Goal: Task Accomplishment & Management: Use online tool/utility

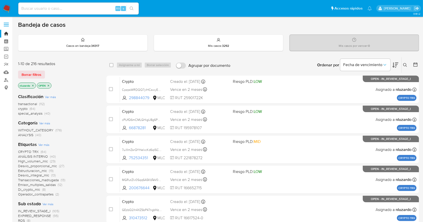
click at [321, 64] on icon at bounding box center [395, 65] width 6 height 6
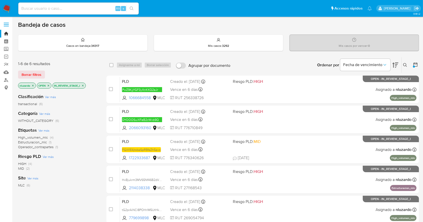
click at [82, 86] on icon "close-filter" at bounding box center [82, 85] width 3 height 3
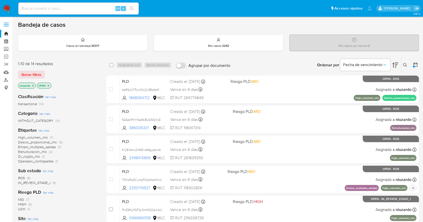
click at [48, 169] on span "Ver más" at bounding box center [47, 171] width 11 height 5
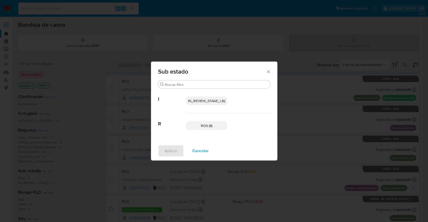
click at [210, 103] on span "IN_REVIEW_STAGE_I (6)" at bounding box center [206, 101] width 37 height 5
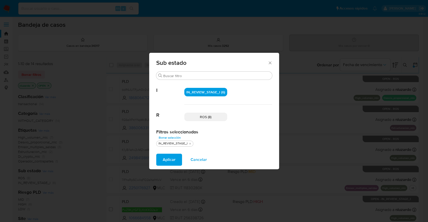
click at [165, 158] on span "Aplicar" at bounding box center [169, 159] width 13 height 11
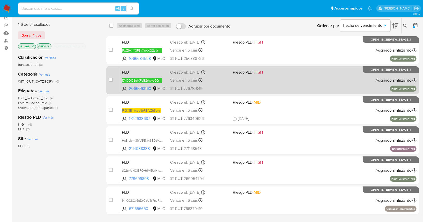
scroll to position [49, 0]
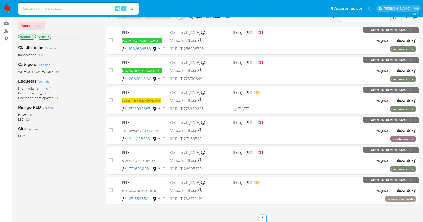
drag, startPoint x: 154, startPoint y: 111, endPoint x: 90, endPoint y: 126, distance: 66.1
click at [90, 126] on div "1-6 de 6 resultados Borrar filtros nluzardo OPEN IN_REVIEW_STAGE_I Clasificació…" at bounding box center [218, 121] width 401 height 227
click at [90, 126] on div "Site Ver más MLC (6)" at bounding box center [58, 132] width 80 height 13
drag, startPoint x: 155, startPoint y: 142, endPoint x: 83, endPoint y: 154, distance: 73.5
click at [83, 154] on div "1-6 de 6 resultados Borrar filtros nluzardo OPEN IN_REVIEW_STAGE_I Clasificació…" at bounding box center [218, 121] width 401 height 227
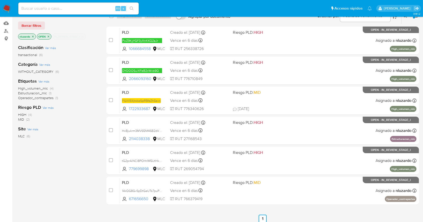
click at [83, 154] on div "Clasificación Ver más transactional (6) Categoría Ver más WITHOUT_CATEGORY (6) …" at bounding box center [58, 126] width 80 height 171
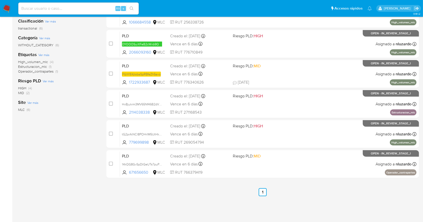
scroll to position [83, 0]
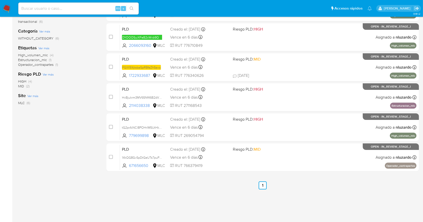
click at [99, 163] on div "1-6 de 6 resultados Borrar filtros nluzardo OPEN IN_REVIEW_STAGE_I Clasificació…" at bounding box center [218, 88] width 401 height 227
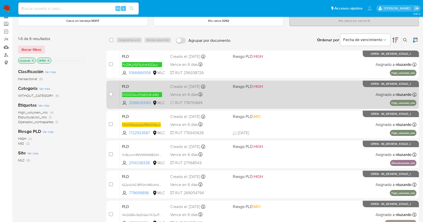
scroll to position [0, 0]
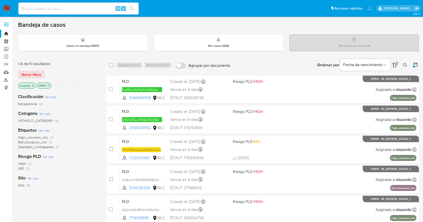
click at [76, 198] on div "Clasificación Ver más transactional (6) Categoría Ver más WITHOUT_CATEGORY (6) …" at bounding box center [58, 175] width 80 height 171
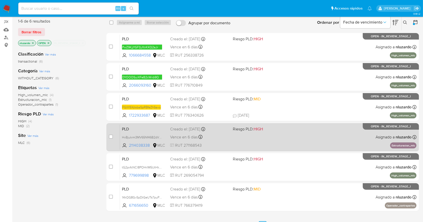
scroll to position [33, 0]
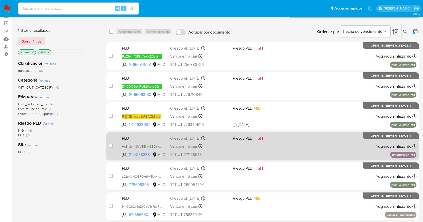
click at [239, 152] on div "PLD HxBjukrm3MV65Nf46B2dVjeM 2114038338 MLC Riesgo PLD: HIGH Creado el: 12/07/2…" at bounding box center [268, 146] width 296 height 25
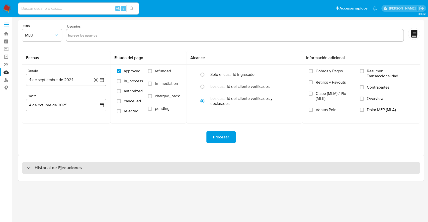
click at [62, 173] on div "Historial de Ejecuciones" at bounding box center [221, 168] width 398 height 12
select select "10"
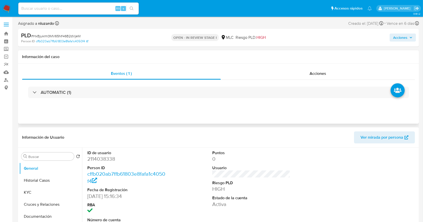
select select "10"
drag, startPoint x: 221, startPoint y: 37, endPoint x: 266, endPoint y: 38, distance: 44.4
click at [266, 38] on div "OPEN - IN REVIEW STAGE I MLC Riesgo PLD: HIGH" at bounding box center [218, 38] width 130 height 12
click at [48, 167] on button "KYC" at bounding box center [50, 193] width 63 height 12
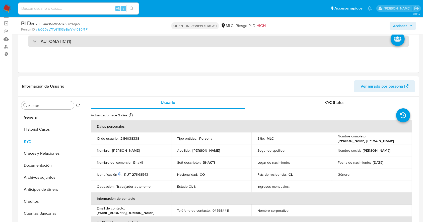
click at [63, 45] on div "AUTOMATIC (1)" at bounding box center [218, 42] width 381 height 12
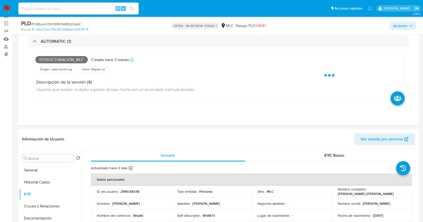
click at [64, 59] on span "Estructuracion_mlc" at bounding box center [61, 60] width 52 height 8
copy span "Estructuracion_mlc"
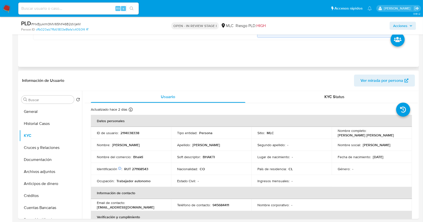
scroll to position [33, 0]
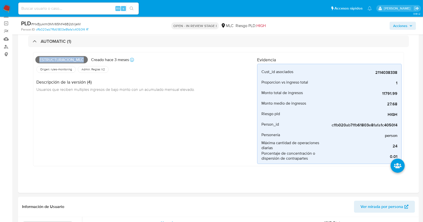
click at [67, 11] on input at bounding box center [78, 8] width 120 height 7
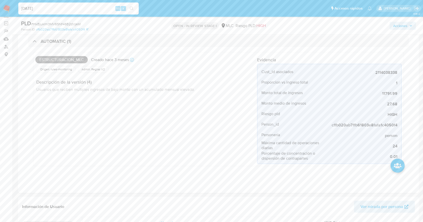
type input "[DATE]"
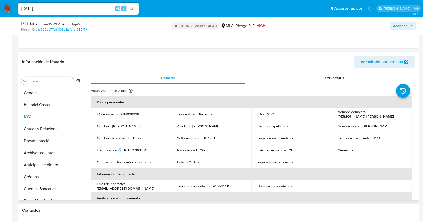
scroll to position [167, 0]
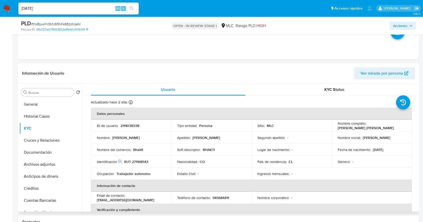
drag, startPoint x: 150, startPoint y: 126, endPoint x: 189, endPoint y: 146, distance: 44.2
click at [150, 126] on div "ID de usuario : 2114038338" at bounding box center [131, 126] width 68 height 5
click at [321, 127] on p "[PERSON_NAME] [PERSON_NAME]" at bounding box center [366, 128] width 56 height 5
drag, startPoint x: 379, startPoint y: 126, endPoint x: 388, endPoint y: 125, distance: 9.3
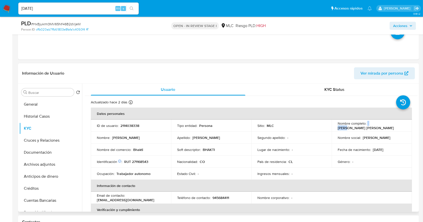
click at [321, 125] on div "Nombre completo : Diana Carolina Gutierrez Garcia" at bounding box center [372, 125] width 68 height 9
click at [321, 127] on div "Nombre completo : Diana Carolina Gutierrez Garcia" at bounding box center [372, 125] width 68 height 9
copy p "[PERSON_NAME] [PERSON_NAME]"
drag, startPoint x: 213, startPoint y: 155, endPoint x: 160, endPoint y: 155, distance: 52.9
click at [211, 156] on td "Nacionalidad : CO" at bounding box center [211, 162] width 80 height 12
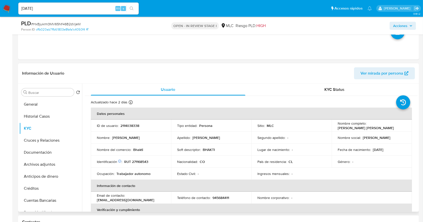
click at [136, 161] on p "RUT 271168543" at bounding box center [136, 162] width 24 height 5
copy p "271168543"
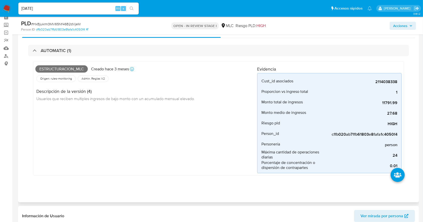
scroll to position [0, 0]
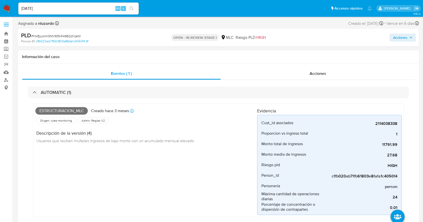
click at [56, 109] on span "Estructuracion_mlc" at bounding box center [61, 111] width 52 height 8
copy span "Estructuracion_mlc"
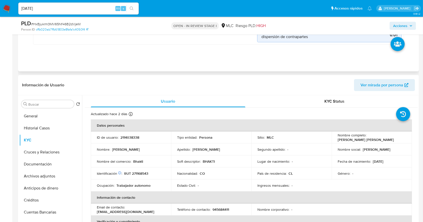
scroll to position [201, 0]
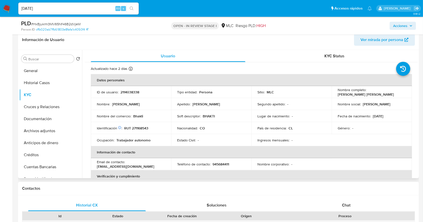
click at [274, 129] on p "País de residencia :" at bounding box center [271, 128] width 29 height 5
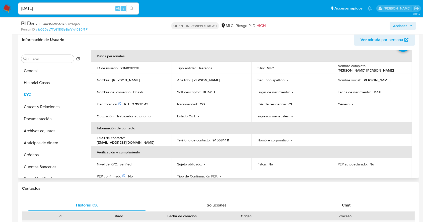
scroll to position [21, 0]
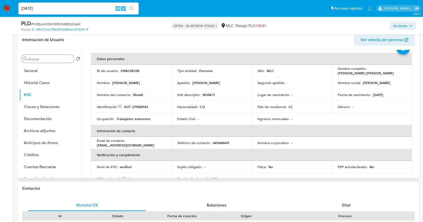
click at [45, 55] on div "Buscar" at bounding box center [47, 59] width 53 height 8
click at [48, 61] on input "Buscar" at bounding box center [50, 59] width 44 height 5
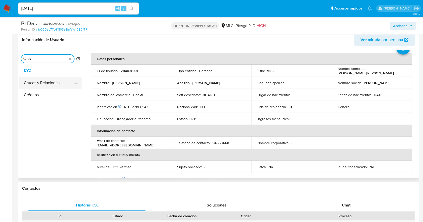
type input "cr"
click at [48, 79] on button "Cruces y Relaciones" at bounding box center [48, 83] width 59 height 12
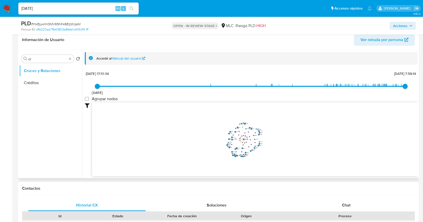
drag, startPoint x: 242, startPoint y: 133, endPoint x: 241, endPoint y: 146, distance: 13.1
click at [241, 146] on icon "device-6711352fe52da888f6919b03  user-1169188970  1169188970 user-2114038338 …" at bounding box center [255, 139] width 326 height 73
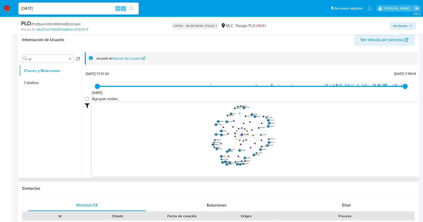
drag, startPoint x: 250, startPoint y: 148, endPoint x: 253, endPoint y: 149, distance: 3.1
click at [253, 149] on icon "device-6711352fe52da888f6919b03  user-1169188970  1169188970 user-2114038338 …" at bounding box center [255, 139] width 326 height 73
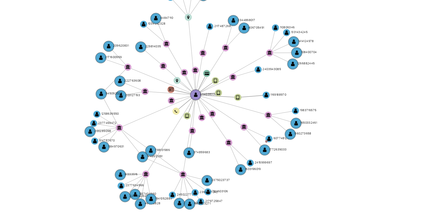
scroll to position [201, 0]
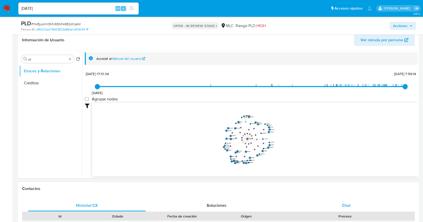
click at [321, 167] on span "Chat" at bounding box center [346, 206] width 9 height 6
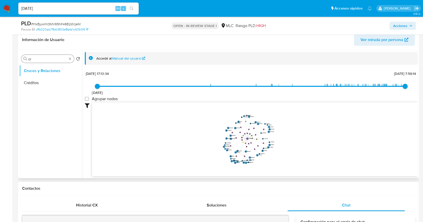
click at [40, 57] on input "cr" at bounding box center [47, 59] width 39 height 5
type input "DOC"
click at [47, 82] on button "Documentación" at bounding box center [48, 83] width 59 height 12
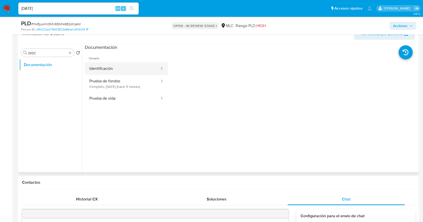
click at [123, 74] on button "Identificación" at bounding box center [122, 68] width 75 height 13
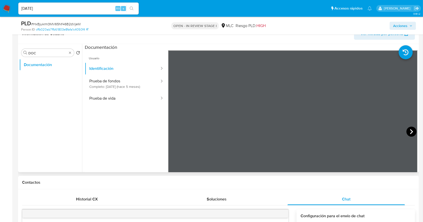
click at [321, 132] on icon at bounding box center [411, 132] width 10 height 10
click at [171, 129] on icon at bounding box center [174, 132] width 10 height 10
click at [120, 103] on button "Prueba de vida" at bounding box center [122, 98] width 75 height 13
click at [115, 70] on button "Identificación" at bounding box center [122, 68] width 75 height 13
click at [117, 86] on button "Prueba de fondos Completo: 27/04/2025 (hace 5 meses)" at bounding box center [122, 83] width 75 height 17
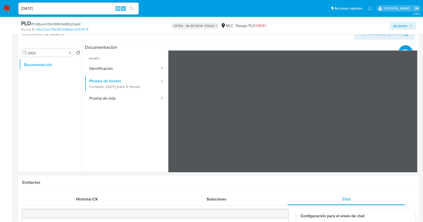
click at [238, 44] on section at bounding box center [251, 127] width 333 height 167
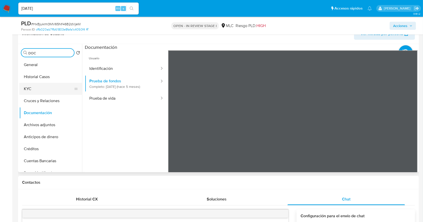
click at [40, 88] on button "KYC" at bounding box center [48, 89] width 59 height 12
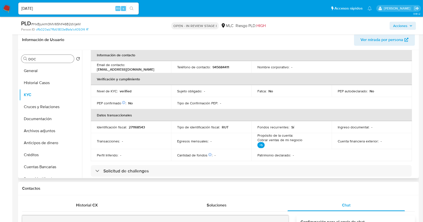
scroll to position [100, 0]
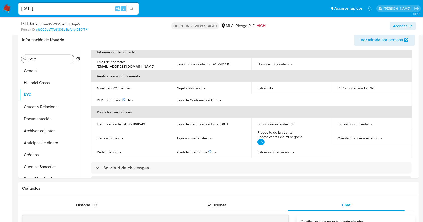
click at [37, 59] on input "DOC" at bounding box center [50, 59] width 44 height 5
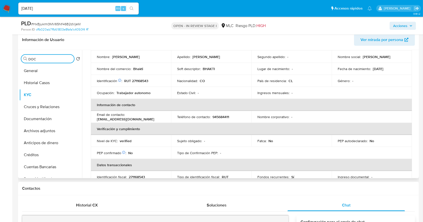
scroll to position [33, 0]
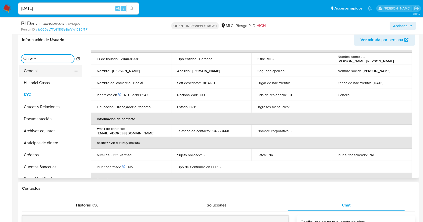
click at [45, 70] on button "General" at bounding box center [48, 71] width 59 height 12
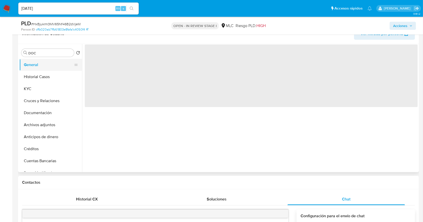
scroll to position [0, 0]
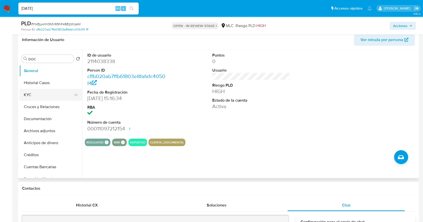
click at [37, 94] on button "KYC" at bounding box center [48, 95] width 59 height 12
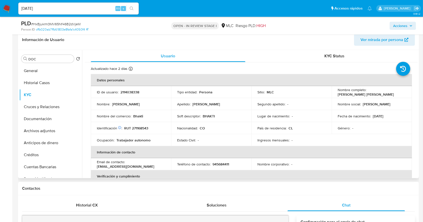
click at [137, 117] on p "Bhakti" at bounding box center [138, 116] width 10 height 5
copy p "Bhakti"
click at [207, 117] on p "BHAKTI" at bounding box center [209, 116] width 12 height 5
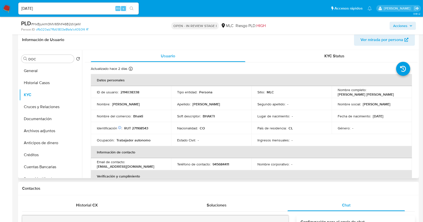
click at [113, 115] on p "Nombre del comercio :" at bounding box center [114, 116] width 34 height 5
copy div "Nombre del comercio : Bhakti"
click at [183, 121] on td "Soft descriptor : BHAKTI" at bounding box center [211, 116] width 80 height 12
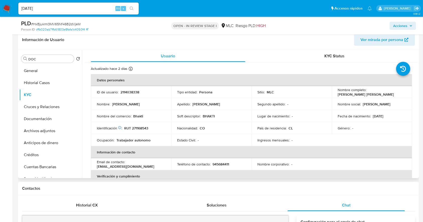
click at [321, 95] on p "Diana Carolina Gutierrez Garcia" at bounding box center [366, 94] width 56 height 5
copy div "Nombre completo : Diana Carolina Gutierrez Garcia"
click at [41, 69] on button "General" at bounding box center [48, 71] width 59 height 12
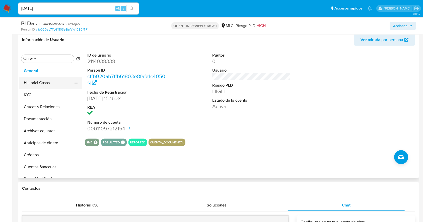
click at [53, 83] on button "Historial Casos" at bounding box center [48, 83] width 59 height 12
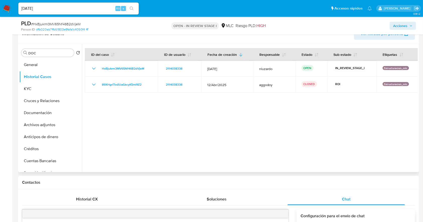
click at [281, 121] on div at bounding box center [250, 108] width 336 height 128
click at [255, 158] on div at bounding box center [250, 108] width 336 height 128
click at [55, 52] on input "DOC" at bounding box center [50, 53] width 44 height 5
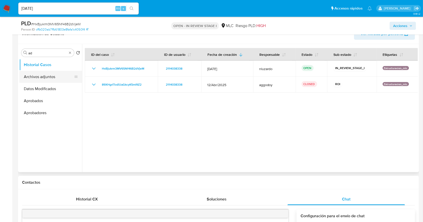
click at [51, 77] on button "Archivos adjuntos" at bounding box center [48, 77] width 59 height 12
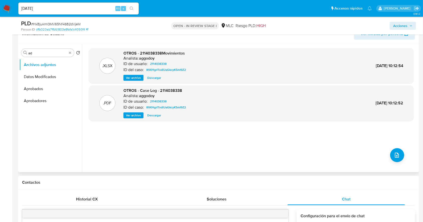
click at [129, 114] on span "Ver archivo" at bounding box center [133, 115] width 15 height 5
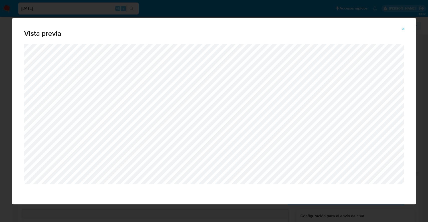
click at [321, 28] on button "Attachment preview" at bounding box center [403, 29] width 11 height 8
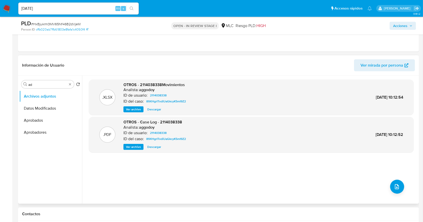
scroll to position [167, 0]
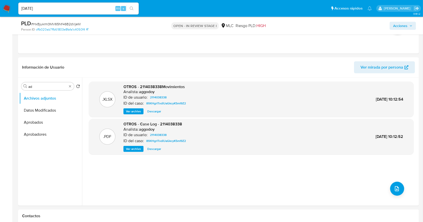
click at [133, 149] on span "Ver archivo" at bounding box center [133, 149] width 15 height 5
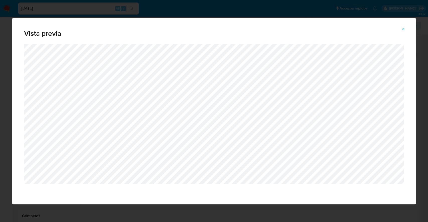
click at [321, 28] on icon "Attachment preview" at bounding box center [404, 29] width 4 height 4
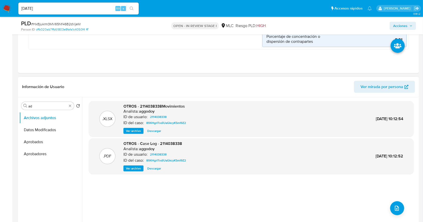
scroll to position [134, 0]
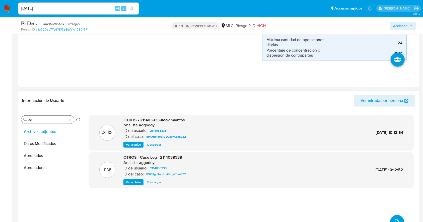
click at [41, 119] on input "ad" at bounding box center [47, 120] width 39 height 5
click at [45, 146] on button "Devices Geolocation" at bounding box center [48, 144] width 59 height 12
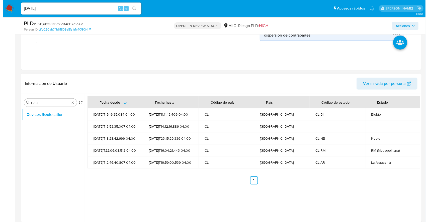
scroll to position [167, 0]
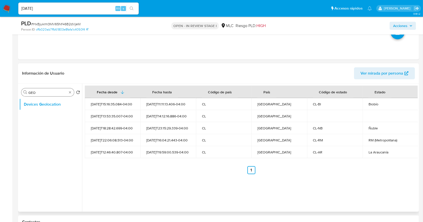
click at [45, 95] on input "GEO" at bounding box center [47, 93] width 39 height 5
click at [45, 94] on input "GEO" at bounding box center [47, 93] width 39 height 5
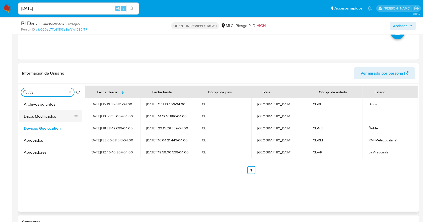
type input "AD"
click at [45, 111] on button "Datos Modificados" at bounding box center [48, 117] width 59 height 12
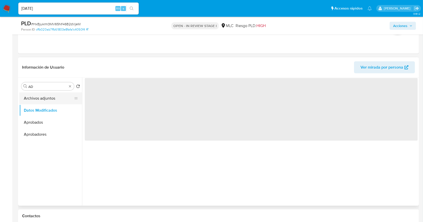
click at [45, 95] on button "Archivos adjuntos" at bounding box center [48, 99] width 59 height 12
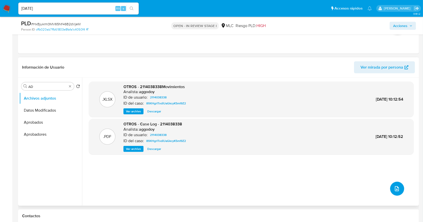
click at [321, 167] on icon "upload-file" at bounding box center [397, 189] width 6 height 6
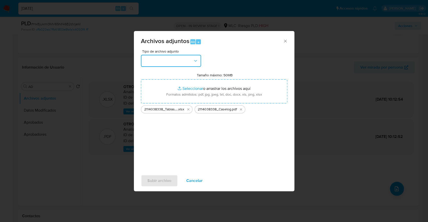
click at [197, 63] on icon "button" at bounding box center [195, 60] width 5 height 5
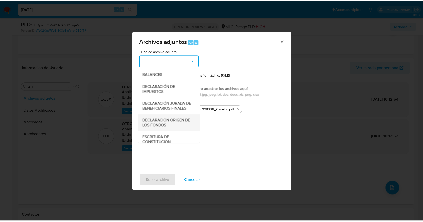
scroll to position [75, 0]
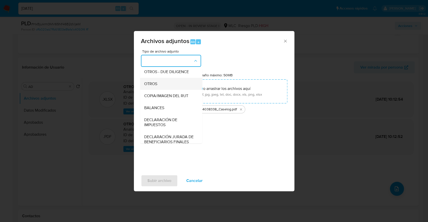
click at [160, 90] on div "OTROS" at bounding box center [169, 84] width 51 height 12
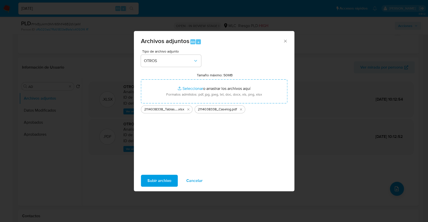
click at [159, 167] on span "Subir archivo" at bounding box center [159, 181] width 24 height 11
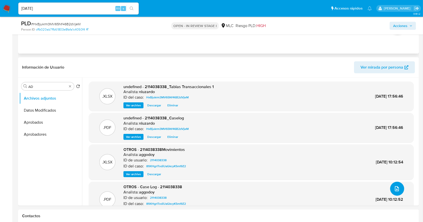
scroll to position [0, 0]
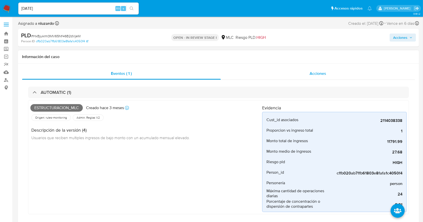
click at [321, 75] on span "Acciones" at bounding box center [317, 74] width 17 height 6
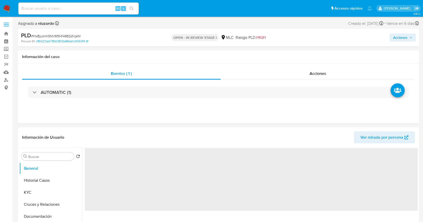
select select "10"
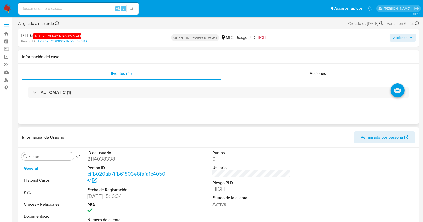
click at [355, 64] on div "Eventos ( 1 ) Acciones AUTOMATIC (1)" at bounding box center [218, 94] width 401 height 60
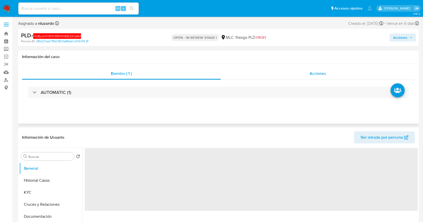
click at [313, 71] on span "Acciones" at bounding box center [317, 74] width 17 height 6
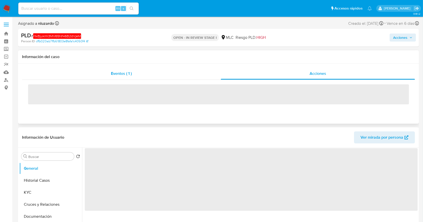
select select "10"
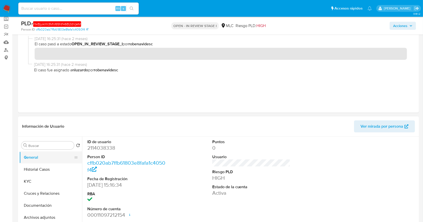
scroll to position [67, 0]
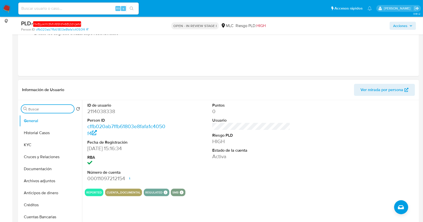
click at [53, 110] on input "Buscar" at bounding box center [50, 109] width 44 height 5
type input "AD"
click at [51, 134] on button "Archivos adjuntos" at bounding box center [48, 133] width 59 height 12
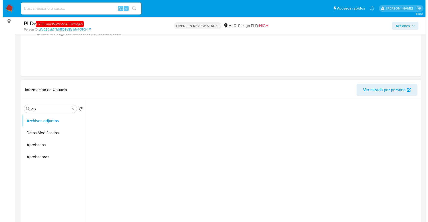
scroll to position [100, 0]
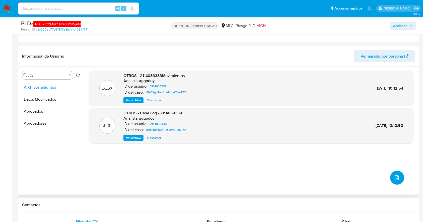
click at [391, 173] on button "upload-file" at bounding box center [397, 178] width 14 height 14
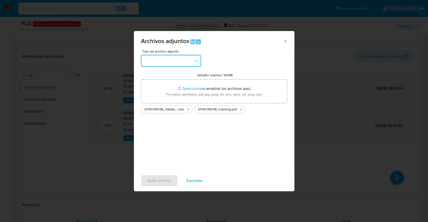
click at [192, 61] on button "button" at bounding box center [171, 61] width 60 height 12
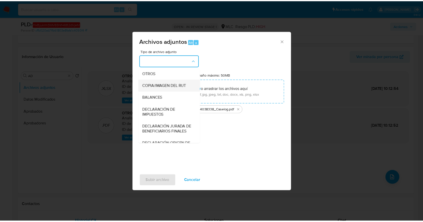
scroll to position [75, 0]
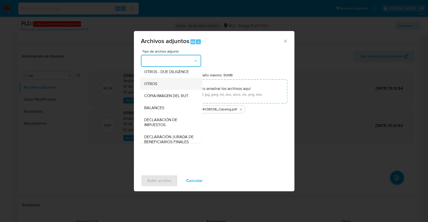
click at [157, 90] on div "OTROS" at bounding box center [169, 84] width 51 height 12
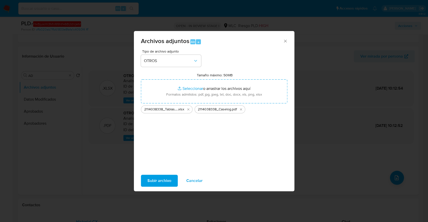
click at [153, 180] on span "Subir archivo" at bounding box center [159, 181] width 24 height 11
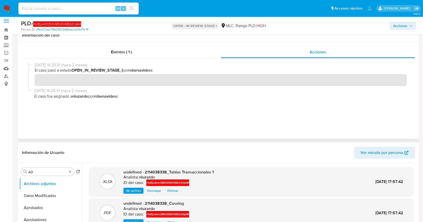
scroll to position [0, 0]
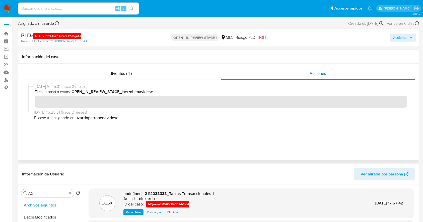
click at [299, 75] on div "Acciones" at bounding box center [318, 74] width 194 height 12
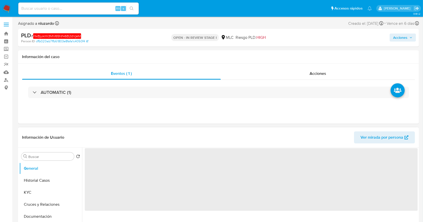
select select "10"
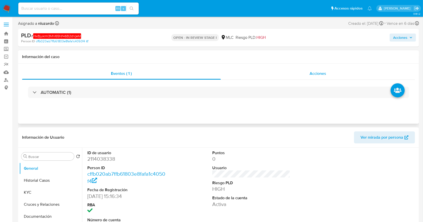
click at [312, 78] on div "Acciones" at bounding box center [318, 74] width 194 height 12
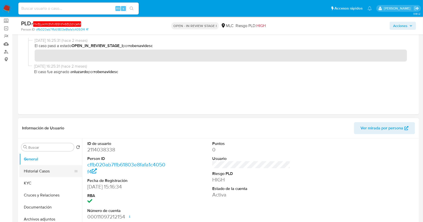
scroll to position [67, 0]
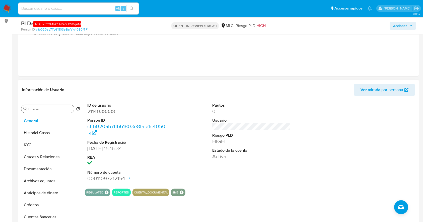
click at [44, 110] on input "Buscar" at bounding box center [50, 109] width 44 height 5
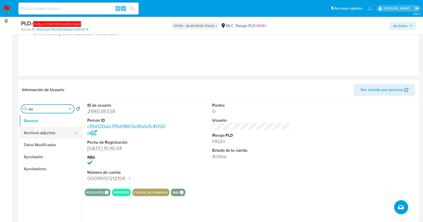
type input "AD"
click at [43, 135] on button "Archivos adjuntos" at bounding box center [48, 133] width 59 height 12
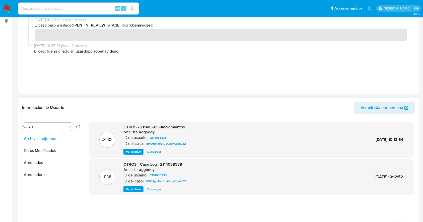
scroll to position [0, 0]
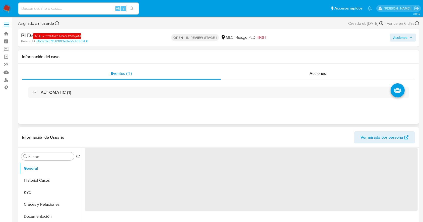
select select "10"
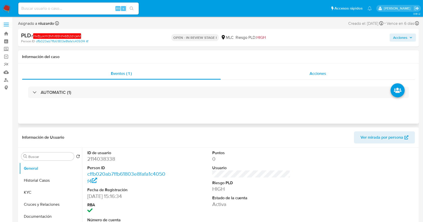
click at [313, 75] on span "Acciones" at bounding box center [317, 74] width 17 height 6
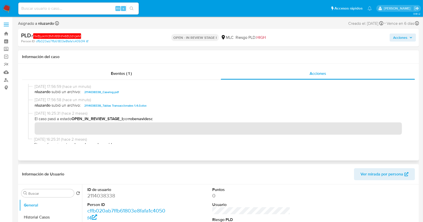
click at [130, 94] on span "nluzardo subió un archivo: 2114038338_Caselog.pdf" at bounding box center [221, 92] width 372 height 6
click at [393, 37] on span "Acciones" at bounding box center [400, 38] width 14 height 8
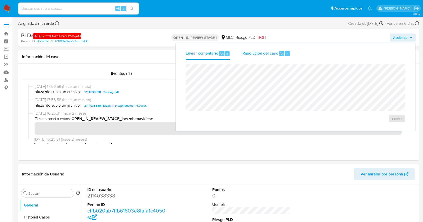
drag, startPoint x: 283, startPoint y: 52, endPoint x: 271, endPoint y: 59, distance: 14.2
click at [283, 52] on span "Alt" at bounding box center [282, 53] width 4 height 5
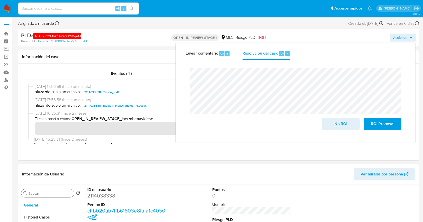
click at [48, 194] on input "Buscar" at bounding box center [50, 194] width 44 height 5
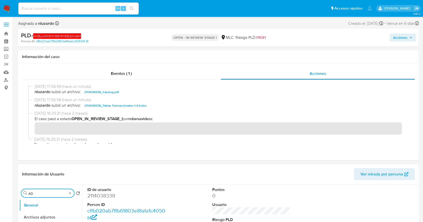
type input "AD"
click at [45, 218] on button "Archivos adjuntos" at bounding box center [50, 218] width 63 height 12
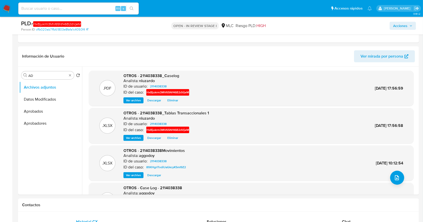
click at [405, 26] on span "Acciones" at bounding box center [400, 26] width 14 height 8
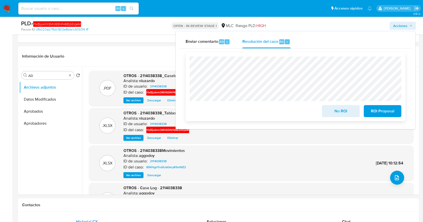
click at [388, 112] on span "ROI Proposal" at bounding box center [382, 111] width 25 height 11
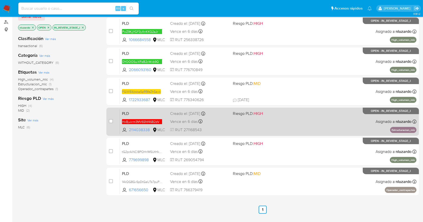
scroll to position [83, 0]
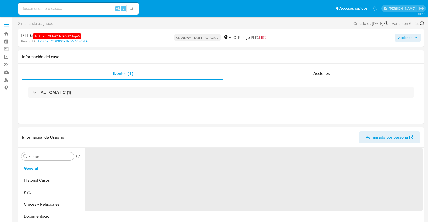
select select "10"
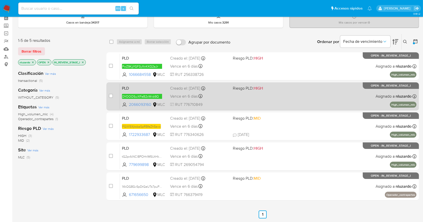
scroll to position [33, 0]
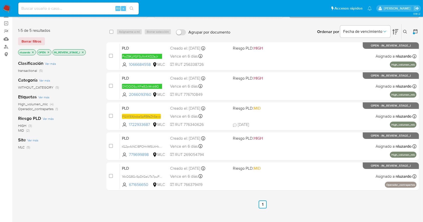
drag, startPoint x: 102, startPoint y: 141, endPoint x: 99, endPoint y: 158, distance: 16.4
click at [99, 158] on div "1-5 de 5 resultados Borrar filtros nluzardo OPEN IN_REVIEW_STAGE_I Clasificació…" at bounding box center [218, 137] width 401 height 227
drag, startPoint x: 100, startPoint y: 139, endPoint x: 94, endPoint y: 153, distance: 15.3
click at [94, 153] on div "1-5 de 5 resultados Borrar filtros nluzardo OPEN IN_REVIEW_STAGE_I Clasificació…" at bounding box center [218, 137] width 401 height 227
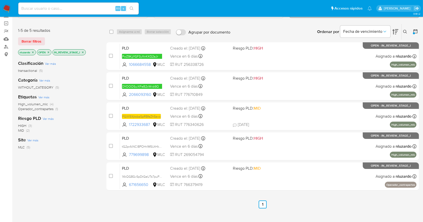
click at [94, 153] on div "Clasificación Ver más transactional (5) Categoría Ver más WITHOUT_CATEGORY (5) …" at bounding box center [58, 141] width 80 height 171
drag, startPoint x: 152, startPoint y: 155, endPoint x: 81, endPoint y: 166, distance: 72.1
click at [81, 166] on div "1-5 de 5 resultados Borrar filtros nluzardo OPEN IN_REVIEW_STAGE_I Clasificació…" at bounding box center [218, 137] width 401 height 227
click at [81, 166] on div "Clasificación Ver más transactional (5) Categoría Ver más WITHOUT_CATEGORY (5) …" at bounding box center [58, 141] width 80 height 171
click at [66, 180] on div "Clasificación Ver más transactional (5) Categoría Ver más WITHOUT_CATEGORY (5) …" at bounding box center [58, 141] width 80 height 171
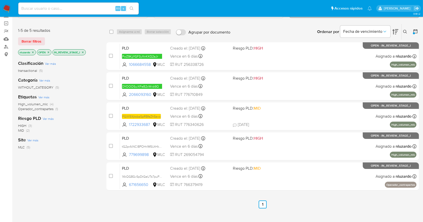
drag, startPoint x: 151, startPoint y: 156, endPoint x: 72, endPoint y: 170, distance: 80.8
click at [72, 170] on div "1-5 de 5 resultados Borrar filtros nluzardo OPEN IN_REVIEW_STAGE_I Clasificació…" at bounding box center [218, 137] width 401 height 227
click at [72, 170] on div "Clasificación Ver más transactional (5) Categoría Ver más WITHOUT_CATEGORY (5) …" at bounding box center [58, 141] width 80 height 171
click at [63, 146] on div "MLC (5)" at bounding box center [58, 147] width 80 height 5
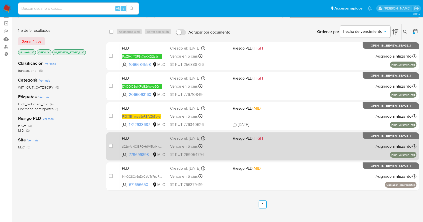
click at [262, 159] on div "case-item-checkbox No es posible asignar el caso PLD tG2prAiNCl8POHrlM5UtHkgA 7…" at bounding box center [262, 147] width 312 height 28
click at [261, 155] on div "PLD tG2prAiNCl8POHrlM5UtHkgA 779699898 MLC Riesgo PLD: HIGH Creado el: 12/07/20…" at bounding box center [268, 146] width 296 height 25
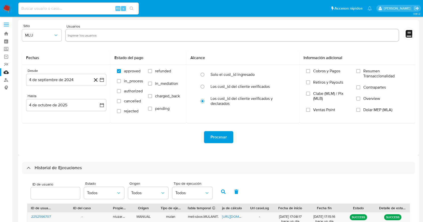
select select "10"
click at [72, 82] on button "4 de septiembre de 2024" at bounding box center [66, 80] width 80 height 12
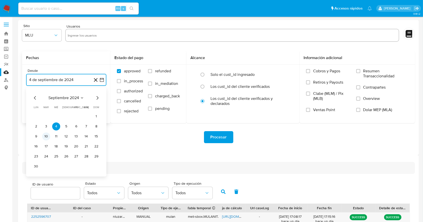
click at [47, 136] on button "10" at bounding box center [46, 137] width 8 height 8
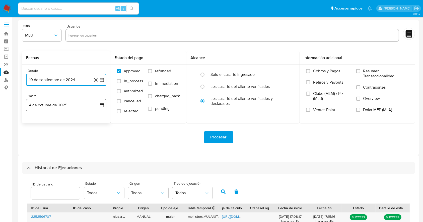
click at [42, 108] on button "4 de octubre de 2025" at bounding box center [66, 105] width 80 height 12
click at [36, 123] on icon "Mes anterior" at bounding box center [35, 123] width 6 height 6
click at [48, 152] on button "9" at bounding box center [46, 152] width 8 height 8
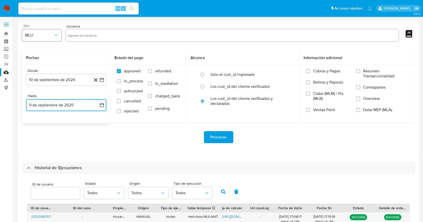
click at [47, 40] on button "MLU" at bounding box center [41, 35] width 39 height 12
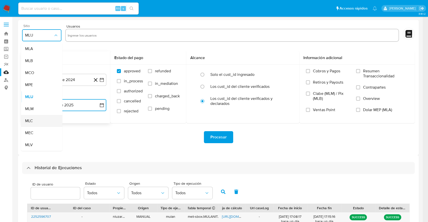
drag, startPoint x: 33, startPoint y: 134, endPoint x: 33, endPoint y: 121, distance: 13.1
click at [33, 121] on ul "MLA MLB MCO MPE MLU MLM MLC MEC MLV" at bounding box center [41, 97] width 41 height 108
click at [33, 121] on span "MLC" at bounding box center [29, 121] width 8 height 5
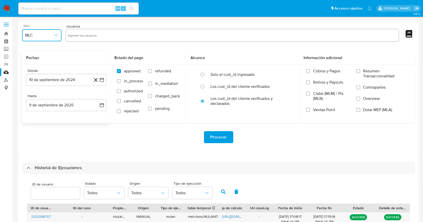
click at [88, 35] on input "text" at bounding box center [232, 35] width 329 height 8
type input "779699898"
click at [79, 53] on div "Fechas" at bounding box center [66, 57] width 88 height 13
click at [210, 133] on span "Procesar" at bounding box center [218, 137] width 16 height 11
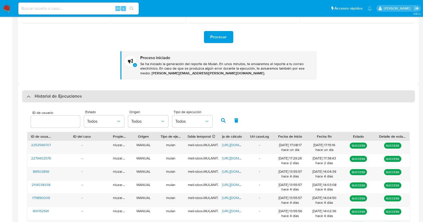
click at [65, 96] on h3 "Historial de Ejecuciones" at bounding box center [58, 97] width 47 height 6
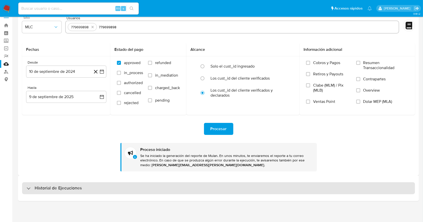
click at [58, 183] on div "Historial de Ejecuciones" at bounding box center [218, 189] width 393 height 12
select select "10"
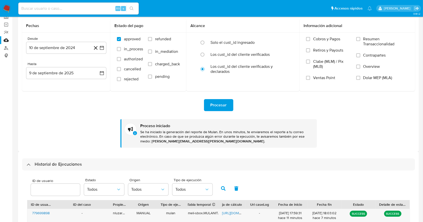
scroll to position [33, 0]
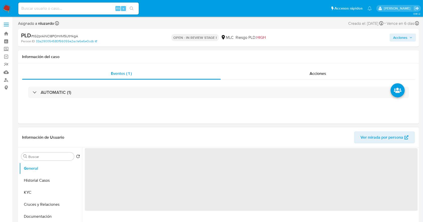
select select "10"
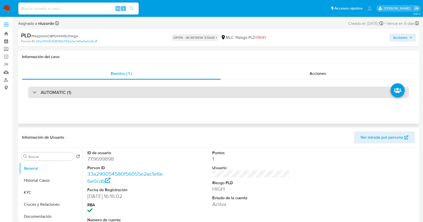
drag, startPoint x: 85, startPoint y: 97, endPoint x: 70, endPoint y: 97, distance: 14.6
click at [85, 97] on div "AUTOMATIC (1)" at bounding box center [218, 93] width 381 height 12
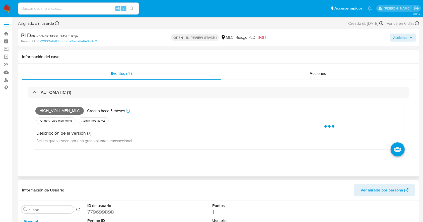
click at [50, 109] on span "High_volumen_mlc" at bounding box center [59, 111] width 48 height 8
copy span "High_volumen_mlc"
click at [50, 109] on span "High_volumen_mlc" at bounding box center [59, 111] width 48 height 8
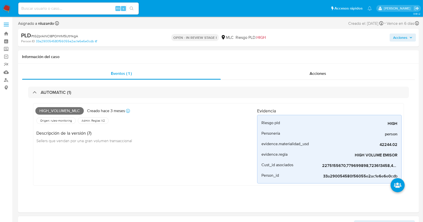
click at [79, 10] on input at bounding box center [78, 8] width 120 height 7
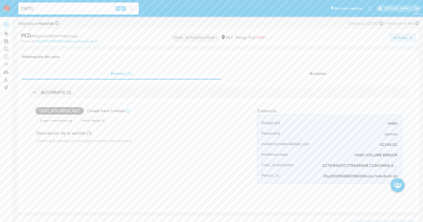
click at [79, 9] on input "[DATE]" at bounding box center [78, 8] width 120 height 7
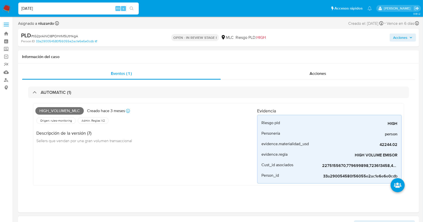
type input "[DATE]"
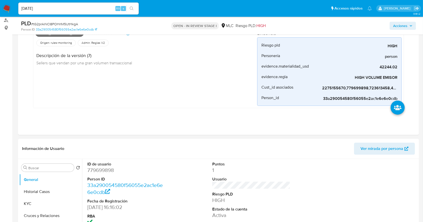
scroll to position [134, 0]
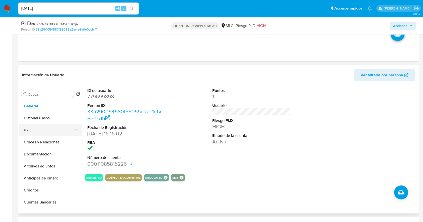
click at [43, 129] on button "KYC" at bounding box center [48, 130] width 59 height 12
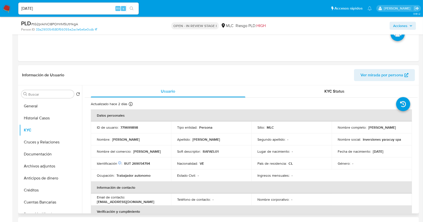
click at [321, 130] on p "Hecxander Javier Gonzalez Nuñez" at bounding box center [382, 127] width 28 height 5
drag, startPoint x: 384, startPoint y: 132, endPoint x: 397, endPoint y: 131, distance: 12.6
click at [321, 131] on td "Nombre completo : Hecxander Javier Gonzalez Nuñez" at bounding box center [372, 128] width 80 height 12
copy p "Hecxander Javier Gonzalez Nuñez"
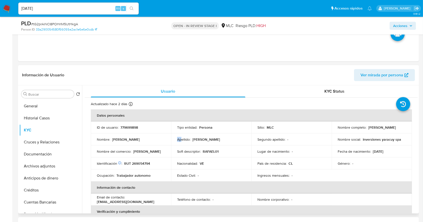
drag, startPoint x: 183, startPoint y: 136, endPoint x: 176, endPoint y: 146, distance: 12.0
click at [180, 140] on td "Apellido : Gonzalez Nuñez" at bounding box center [211, 140] width 80 height 12
click at [144, 162] on p "RUT 269054794" at bounding box center [137, 164] width 26 height 5
copy p "269054794"
click at [144, 162] on p "RUT 269054794" at bounding box center [137, 164] width 26 height 5
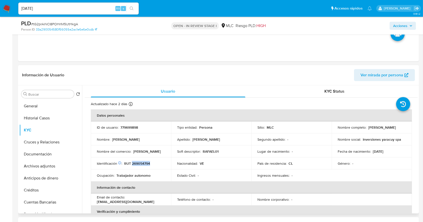
drag, startPoint x: 207, startPoint y: 159, endPoint x: 195, endPoint y: 165, distance: 13.6
click at [207, 159] on td "Nacionalidad : VE" at bounding box center [211, 164] width 80 height 12
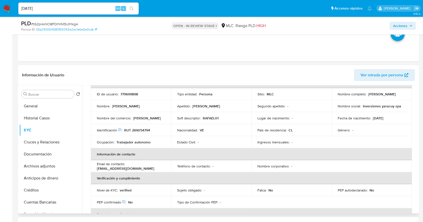
click at [321, 106] on p "inversiones yaracuy spa" at bounding box center [382, 106] width 38 height 5
drag, startPoint x: 386, startPoint y: 105, endPoint x: 401, endPoint y: 105, distance: 14.6
click at [321, 105] on div "Nombre social : inversiones yaracuy spa" at bounding box center [372, 106] width 68 height 5
copy p "inversiones yaracuy spa"
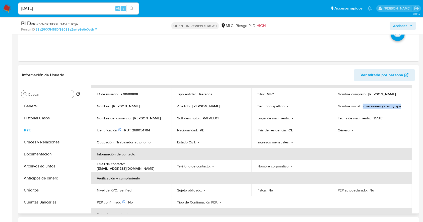
click at [50, 93] on input "Buscar" at bounding box center [50, 94] width 44 height 5
click at [45, 119] on button "Historial Casos" at bounding box center [48, 118] width 59 height 12
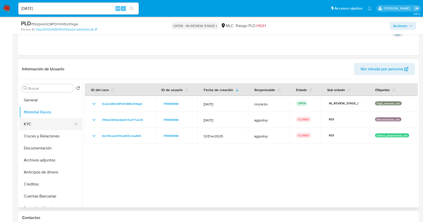
click at [34, 123] on button "KYC" at bounding box center [48, 124] width 59 height 12
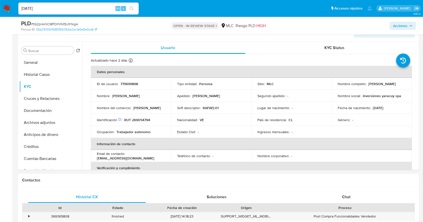
scroll to position [167, 0]
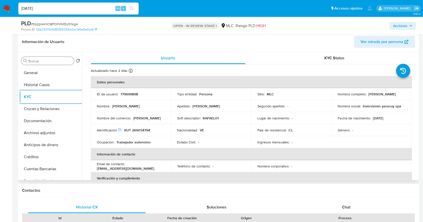
click at [40, 64] on div "Buscar" at bounding box center [47, 61] width 53 height 8
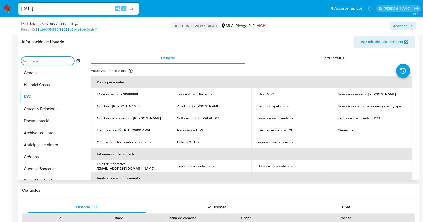
click at [41, 62] on input "Buscar" at bounding box center [50, 61] width 44 height 5
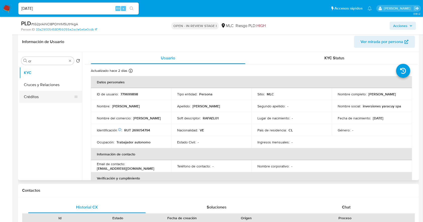
click at [46, 84] on button "Cruces y Relaciones" at bounding box center [50, 85] width 63 height 12
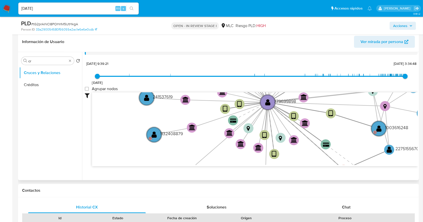
scroll to position [19, 0]
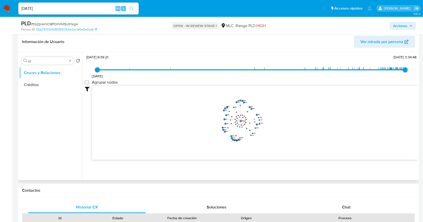
drag, startPoint x: 299, startPoint y: 116, endPoint x: 266, endPoint y: 128, distance: 35.1
click at [242, 123] on icon "device-668c590c33aecac77340a97b  user-1003616248  1003616248 D user-779699898…" at bounding box center [255, 122] width 326 height 73
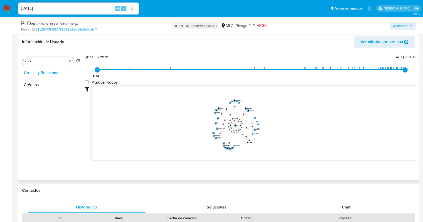
drag, startPoint x: 282, startPoint y: 115, endPoint x: 282, endPoint y: 121, distance: 5.5
click at [282, 121] on icon "device-668c590c33aecac77340a97b  user-1003616248  1003616248 D user-779699898…" at bounding box center [255, 122] width 326 height 73
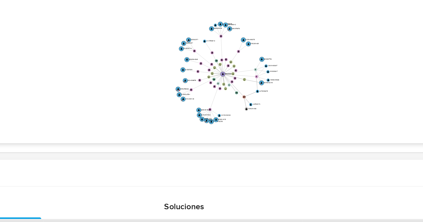
scroll to position [167, 0]
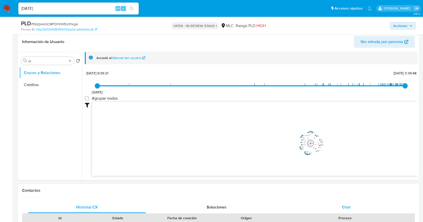
drag, startPoint x: 361, startPoint y: 198, endPoint x: 359, endPoint y: 203, distance: 5.2
click at [321, 167] on div "Chat" at bounding box center [346, 208] width 118 height 12
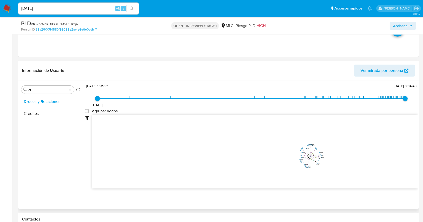
scroll to position [134, 0]
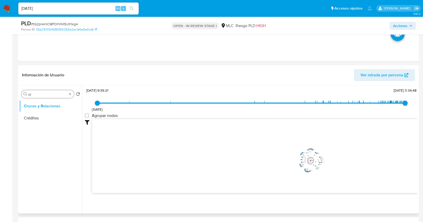
click at [48, 98] on div "Buscar cr" at bounding box center [47, 94] width 53 height 8
click at [48, 96] on input "cr" at bounding box center [47, 94] width 39 height 5
type input "doc"
click at [38, 120] on button "Documentación" at bounding box center [48, 118] width 59 height 12
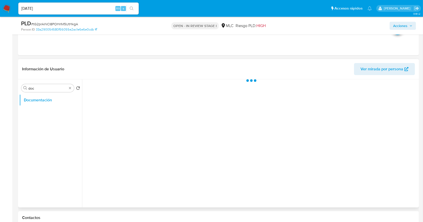
scroll to position [0, 0]
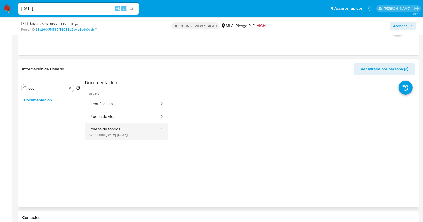
click at [149, 126] on button "Prueba de fondos Completo: 22/03/2025 (hace 6 meses)" at bounding box center [122, 131] width 75 height 17
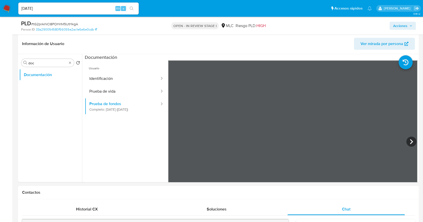
scroll to position [201, 0]
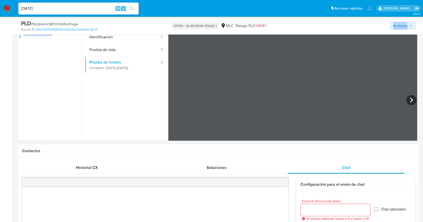
drag, startPoint x: 281, startPoint y: 27, endPoint x: 291, endPoint y: 189, distance: 161.8
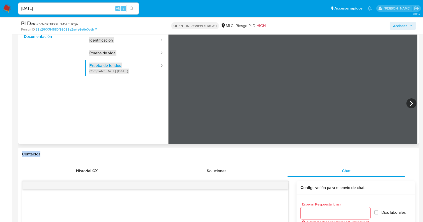
scroll to position [0, 0]
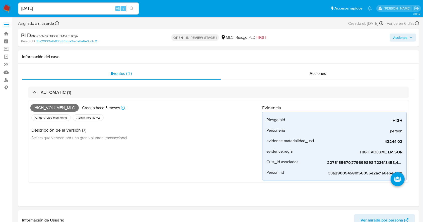
click at [58, 12] on div "04/10/2025 Alt s" at bounding box center [78, 9] width 120 height 12
click at [58, 10] on input "04/10/2025" at bounding box center [78, 8] width 120 height 7
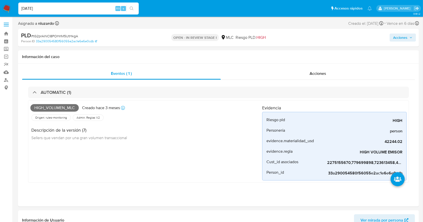
click at [58, 10] on input "04/10/2025" at bounding box center [78, 8] width 120 height 7
paste input "1505006"
type input "1505006"
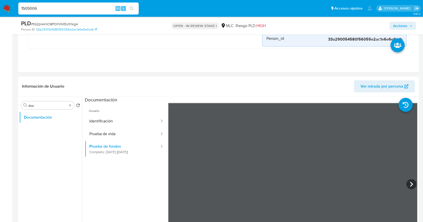
scroll to position [167, 0]
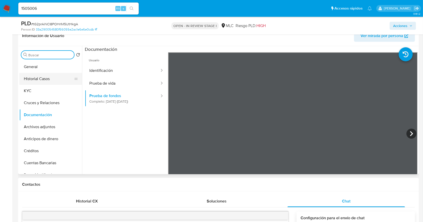
click at [46, 83] on button "Historial Casos" at bounding box center [48, 79] width 59 height 12
click at [44, 77] on button "Historial Casos" at bounding box center [48, 79] width 59 height 12
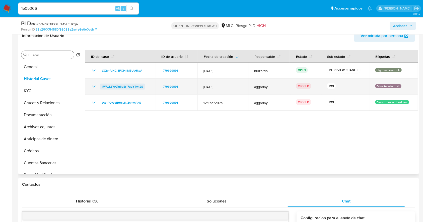
click at [122, 85] on span "I7WwL5WGjn6pSr17udYTwr2S" at bounding box center [122, 87] width 41 height 6
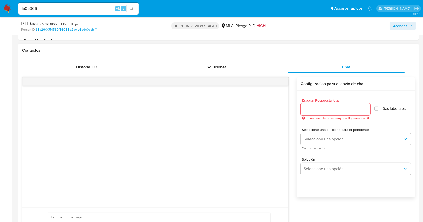
scroll to position [334, 0]
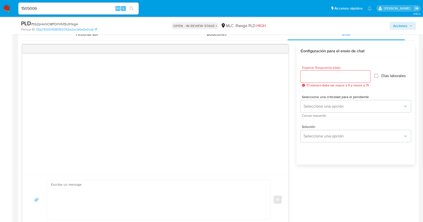
click at [306, 76] on input "Esperar Respuesta (días)" at bounding box center [335, 76] width 70 height 7
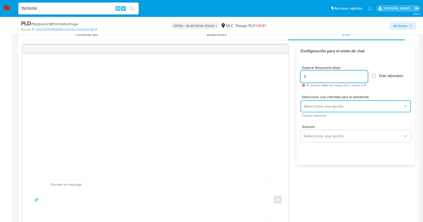
click at [306, 106] on span "Seleccione una opción" at bounding box center [352, 106] width 99 height 5
drag, startPoint x: 310, startPoint y: 77, endPoint x: 292, endPoint y: 81, distance: 18.4
click at [289, 78] on div "Enviar Configuración para el envío de chat Esperar Respuesta (días) 3 El número…" at bounding box center [218, 135] width 393 height 181
type input "2"
click at [321, 106] on span "Seleccione una opción" at bounding box center [352, 106] width 99 height 5
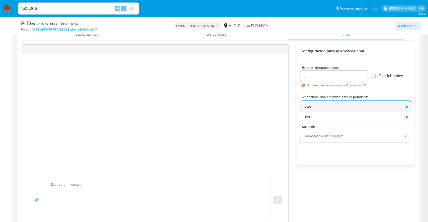
click at [321, 106] on div "LOW" at bounding box center [352, 107] width 99 height 10
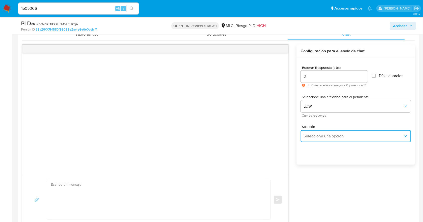
click at [318, 140] on button "Seleccione una opción" at bounding box center [355, 136] width 110 height 12
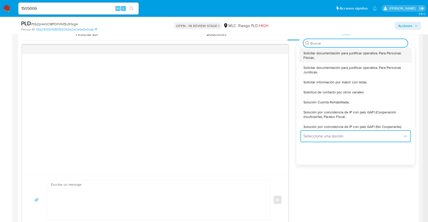
click at [321, 54] on span "Solicitar documentación para justificar operativa. Para Personas Físicas." at bounding box center [353, 55] width 101 height 9
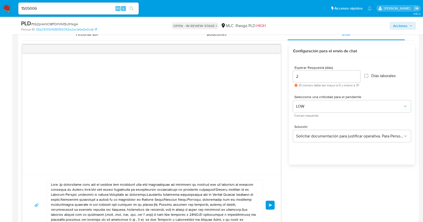
click at [141, 167] on textarea at bounding box center [154, 206] width 206 height 50
paste textarea "Buenas tardes, Hecxander. Te contactamos ya que necesitamos verificar algunos d…"
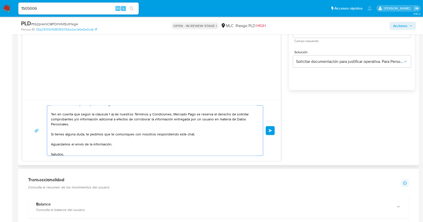
scroll to position [66, 0]
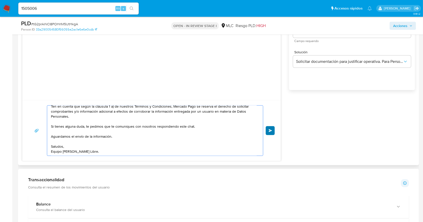
type textarea "Buenas tardes, Hecxander. Te contactamos ya que necesitamos verificar algunos d…"
click at [270, 131] on span "Enviar" at bounding box center [271, 130] width 4 height 3
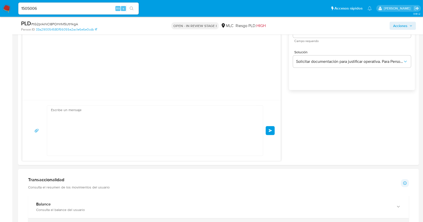
scroll to position [20, 0]
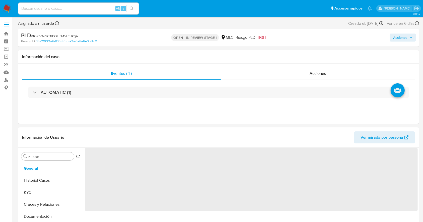
select select "10"
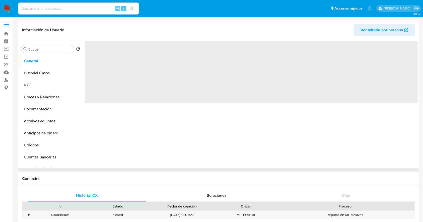
select select "10"
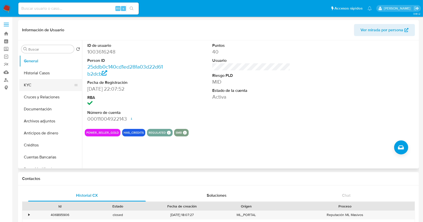
click at [51, 89] on button "KYC" at bounding box center [48, 85] width 59 height 12
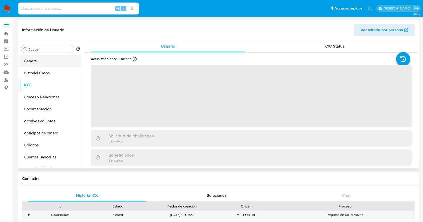
click at [41, 62] on button "General" at bounding box center [48, 61] width 59 height 12
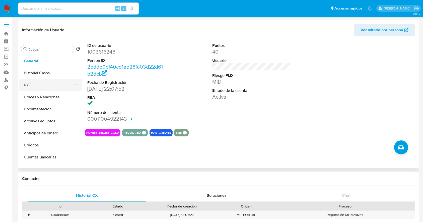
click at [34, 87] on button "KYC" at bounding box center [48, 85] width 59 height 12
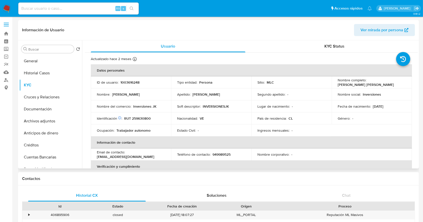
click at [142, 118] on p "RUT 259630800" at bounding box center [137, 118] width 27 height 5
copy p "259630800"
click at [46, 50] on input "Buscar" at bounding box center [50, 49] width 44 height 5
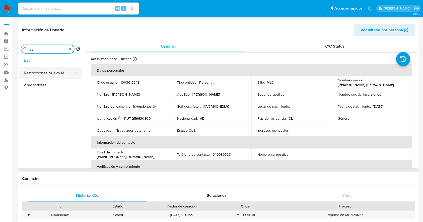
type input "res"
click at [49, 71] on button "Restricciones Nuevo Mundo" at bounding box center [48, 73] width 59 height 12
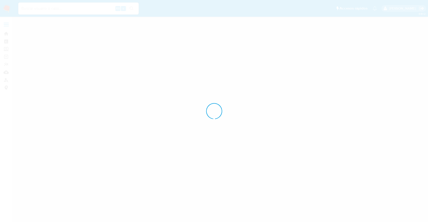
click at [225, 80] on div at bounding box center [214, 111] width 428 height 222
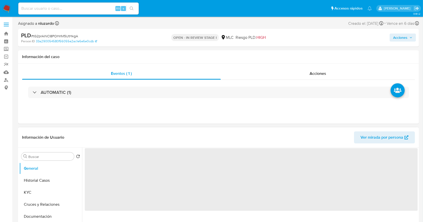
scroll to position [38, 0]
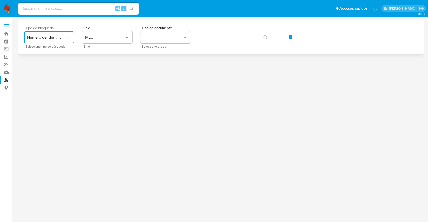
click at [73, 37] on button "Número de identificación" at bounding box center [49, 37] width 50 height 12
click at [112, 38] on span "MLU" at bounding box center [104, 37] width 39 height 5
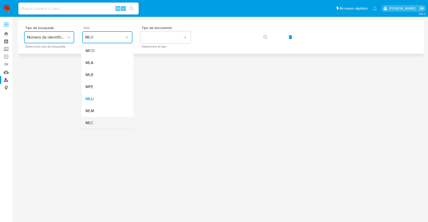
click at [95, 118] on div "MLC" at bounding box center [105, 123] width 41 height 12
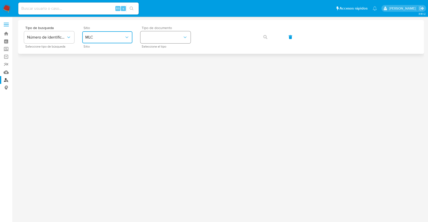
click at [162, 41] on button "identificationType" at bounding box center [165, 37] width 50 height 12
click at [163, 51] on div "RUT RUT" at bounding box center [163, 53] width 41 height 17
click at [271, 39] on button "button" at bounding box center [265, 37] width 17 height 12
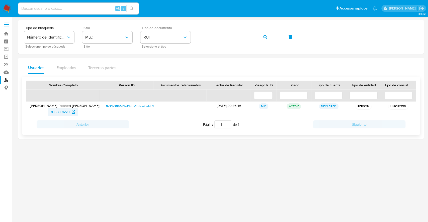
click at [58, 114] on span "1065851270" at bounding box center [60, 112] width 19 height 8
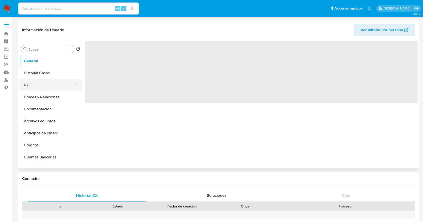
select select "10"
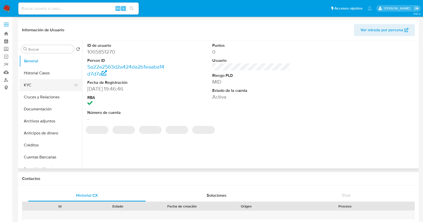
click at [36, 85] on button "KYC" at bounding box center [48, 85] width 59 height 12
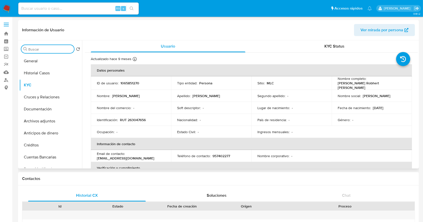
click at [50, 51] on input "Buscar" at bounding box center [50, 49] width 44 height 5
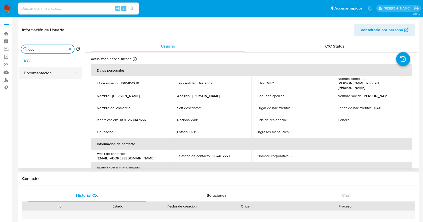
type input "doc"
click at [43, 76] on button "Documentación" at bounding box center [48, 73] width 59 height 12
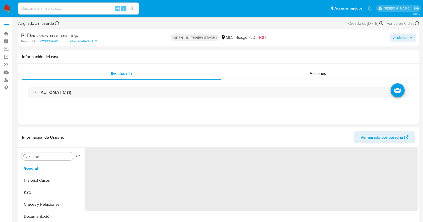
click at [58, 9] on input at bounding box center [78, 8] width 120 height 7
paste input "1505006"
type input "1505006"
select select "10"
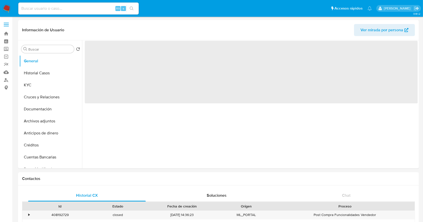
select select "10"
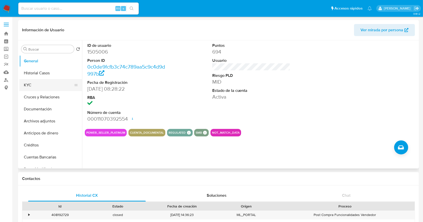
click at [34, 83] on button "KYC" at bounding box center [48, 85] width 59 height 12
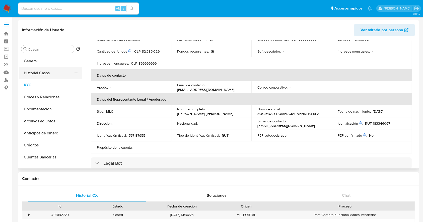
scroll to position [90, 0]
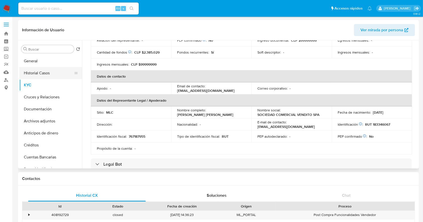
click at [44, 71] on button "Historial Casos" at bounding box center [48, 73] width 59 height 12
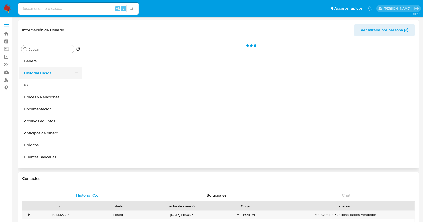
scroll to position [0, 0]
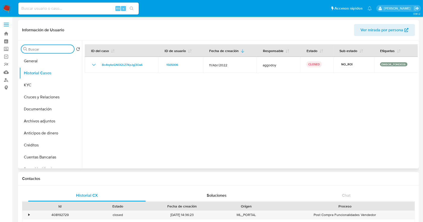
click at [37, 48] on input "Buscar" at bounding box center [50, 49] width 44 height 5
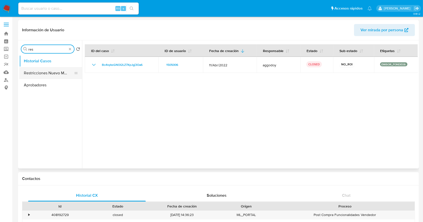
type input "res"
click at [38, 75] on button "Restricciones Nuevo Mundo" at bounding box center [48, 73] width 59 height 12
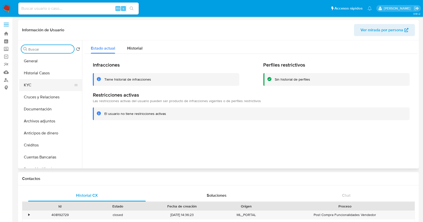
click at [48, 80] on button "KYC" at bounding box center [48, 85] width 59 height 12
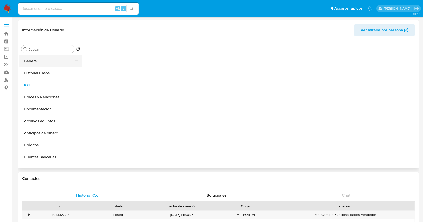
click at [49, 63] on button "General" at bounding box center [48, 61] width 59 height 12
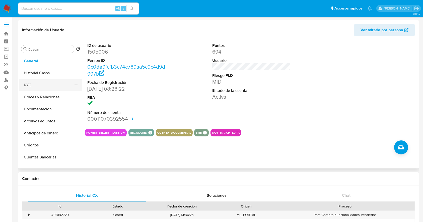
click at [40, 81] on button "KYC" at bounding box center [48, 85] width 59 height 12
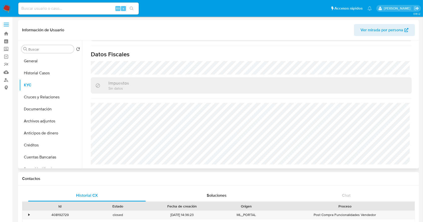
scroll to position [325, 0]
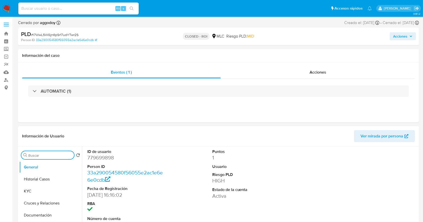
click at [50, 158] on input "Buscar" at bounding box center [50, 155] width 44 height 5
type input "a"
select select "10"
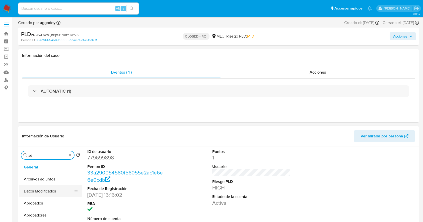
type input "ad"
click at [49, 179] on button "Archivos adjuntos" at bounding box center [50, 180] width 63 height 12
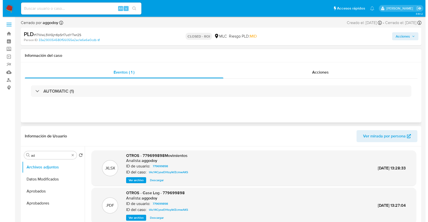
scroll to position [33, 0]
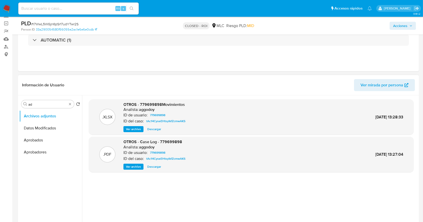
click at [137, 168] on span "Ver archivo" at bounding box center [133, 167] width 15 height 5
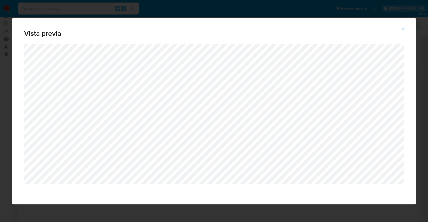
click at [144, 8] on div "Vista previa" at bounding box center [214, 111] width 428 height 222
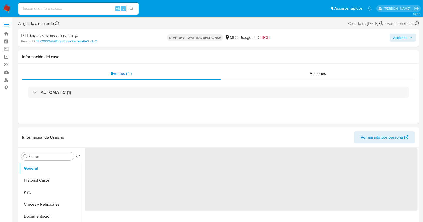
select select "10"
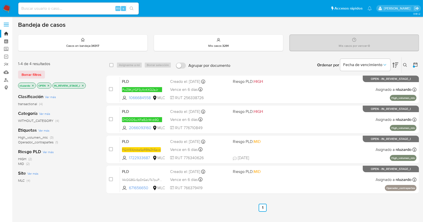
drag, startPoint x: 151, startPoint y: 190, endPoint x: 69, endPoint y: 198, distance: 82.2
click at [96, 198] on div "1-4 de 4 resultados Borrar filtros nluzardo OPEN IN_REVIEW_STAGE_I Clasificació…" at bounding box center [218, 170] width 401 height 227
click at [69, 198] on div "Clasificación Ver más transactional (4) Categoría Ver más WITHOUT_CATEGORY (4) …" at bounding box center [58, 175] width 80 height 171
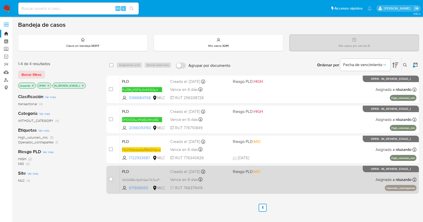
click at [253, 184] on div "PLD 14kQG8GvSpDtGeUTs7puPFfw 671656650 MLC Riesgo PLD: MID Creado el: [DATE] Cr…" at bounding box center [268, 179] width 296 height 25
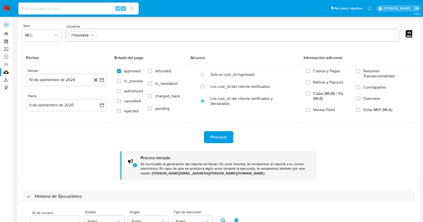
select select "10"
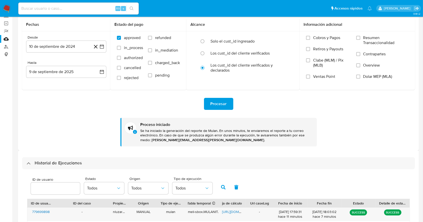
click at [71, 136] on div "Procesar Proceso iniciado Se ha iniciado la generación del reporte de Mulan. En…" at bounding box center [218, 118] width 393 height 57
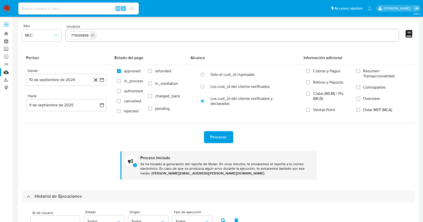
click at [94, 35] on icon "quitar 779699898" at bounding box center [93, 35] width 4 height 4
click at [94, 36] on input "text" at bounding box center [232, 35] width 329 height 8
paste input "671656650"
type input "671656650"
click at [84, 165] on div "Procesar Proceso iniciado Se ha iniciado la generación del reporte de Mulan. En…" at bounding box center [218, 151] width 393 height 57
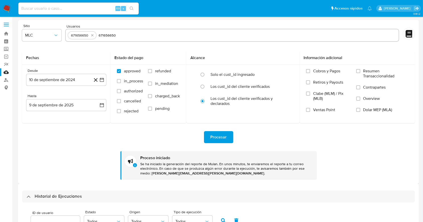
click at [208, 141] on button "Procesar" at bounding box center [218, 137] width 29 height 12
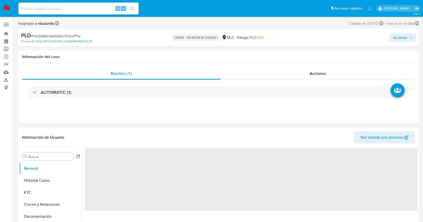
select select "10"
